Goal: Find specific page/section: Find specific page/section

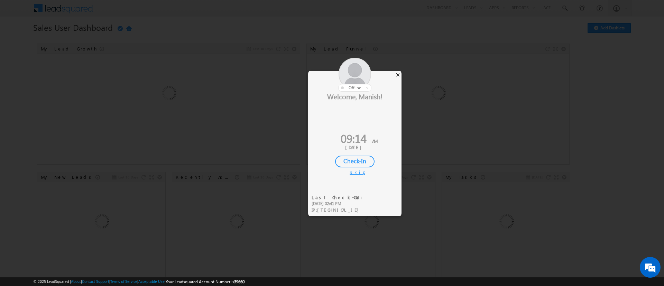
click at [396, 76] on div "×" at bounding box center [397, 75] width 7 height 8
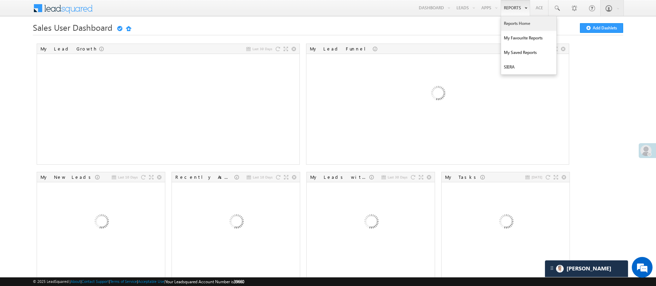
click at [512, 23] on link "Reports Home" at bounding box center [528, 23] width 55 height 15
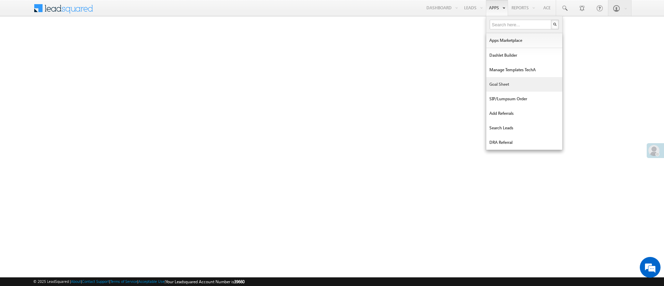
click at [510, 81] on link "Goal Sheet" at bounding box center [524, 84] width 76 height 15
